Goal: Task Accomplishment & Management: Use online tool/utility

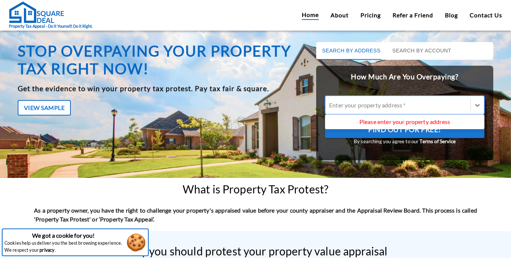
click at [368, 105] on div at bounding box center [398, 105] width 138 height 8
click at [330, 105] on input "Use Up and Down to choose options, press Enter to select the currently focused …" at bounding box center [329, 105] width 1 height 7
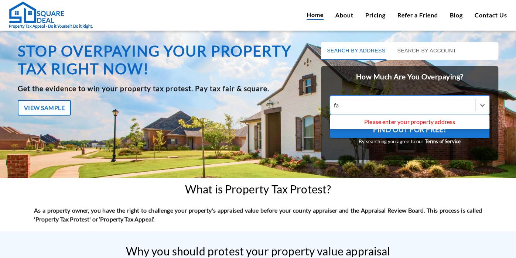
type input "f"
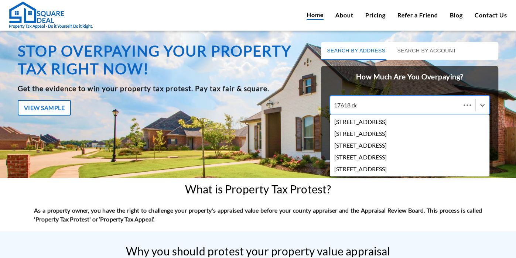
type input "17618 des"
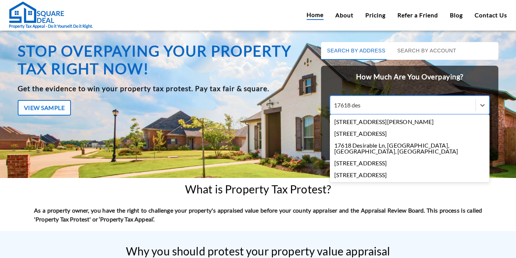
click at [381, 123] on div "[STREET_ADDRESS][PERSON_NAME]" at bounding box center [409, 122] width 159 height 12
click at [362, 109] on input "17618 des" at bounding box center [348, 105] width 28 height 7
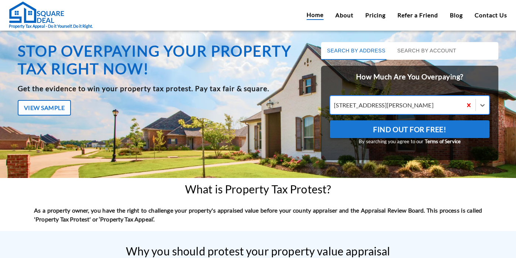
click at [395, 129] on span "Find Out For Free!" at bounding box center [409, 129] width 73 height 13
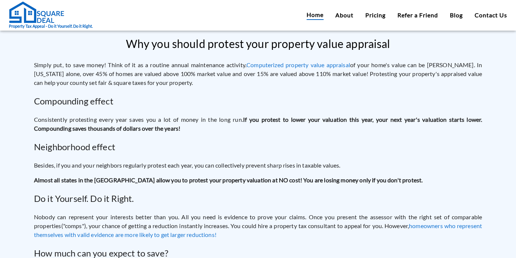
scroll to position [150, 0]
